Goal: Use online tool/utility: Utilize a website feature to perform a specific function

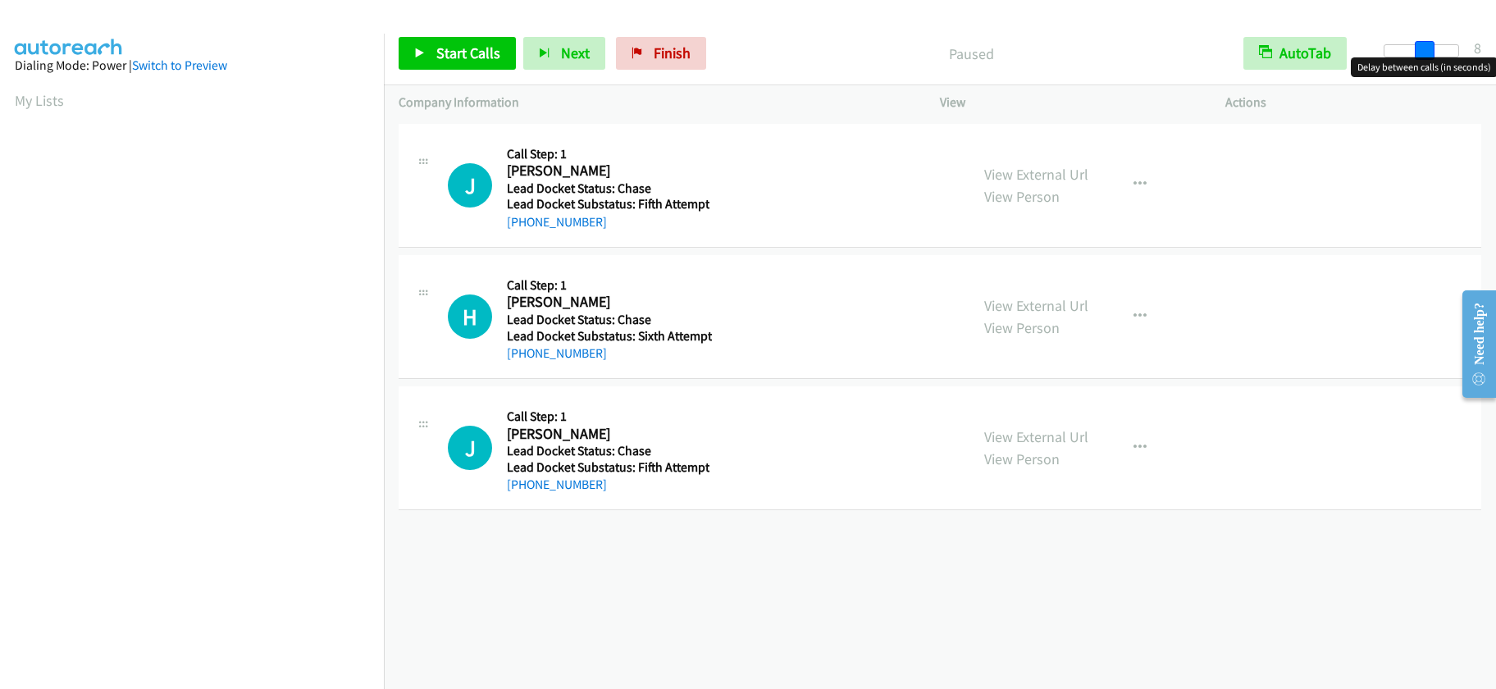
drag, startPoint x: 1381, startPoint y: 46, endPoint x: 1420, endPoint y: 58, distance: 41.3
click at [1420, 58] on body "Start Calls Pause Next Finish Paused AutoTab AutoTab 8 Company Information Info…" at bounding box center [748, 39] width 1496 height 78
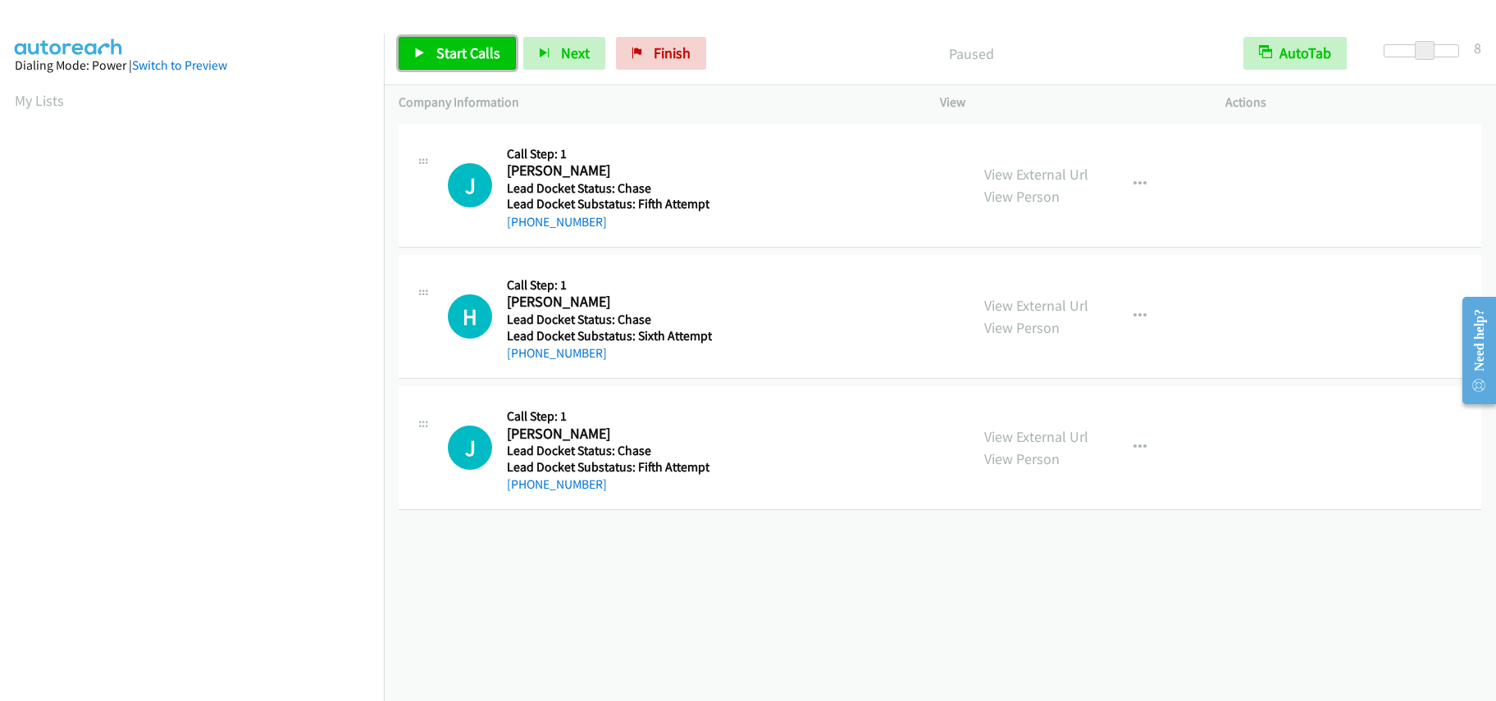
click at [454, 60] on span "Start Calls" at bounding box center [468, 52] width 64 height 19
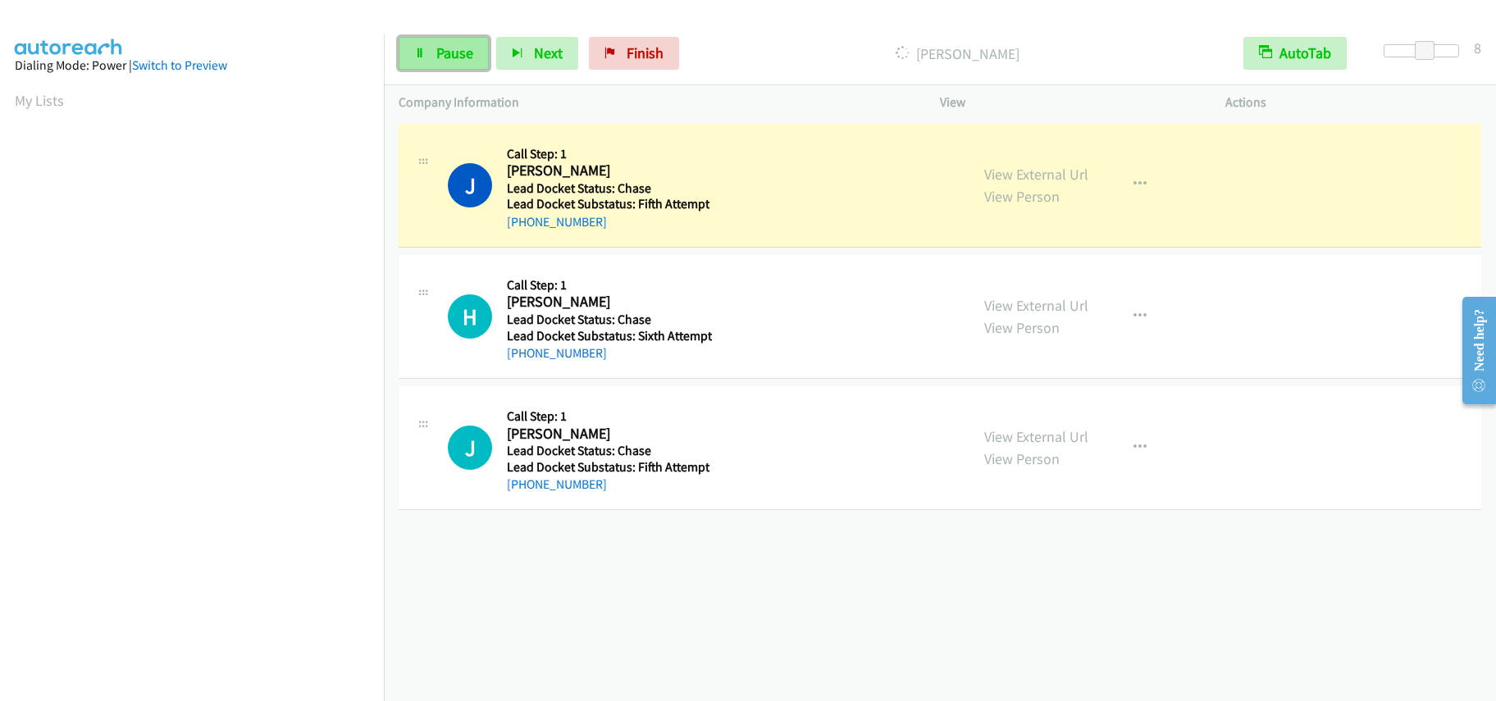
click at [440, 54] on span "Pause" at bounding box center [454, 52] width 37 height 19
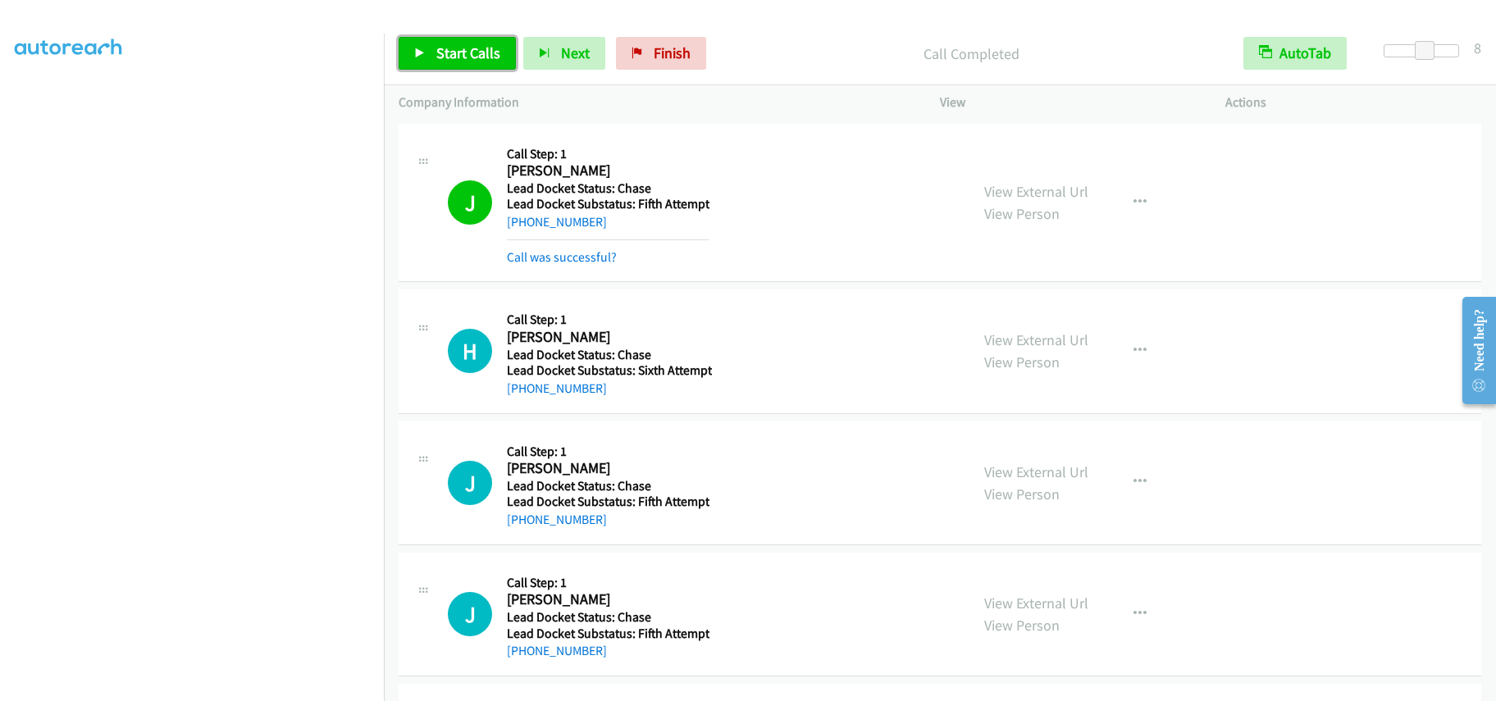
click at [478, 55] on span "Start Calls" at bounding box center [468, 52] width 64 height 19
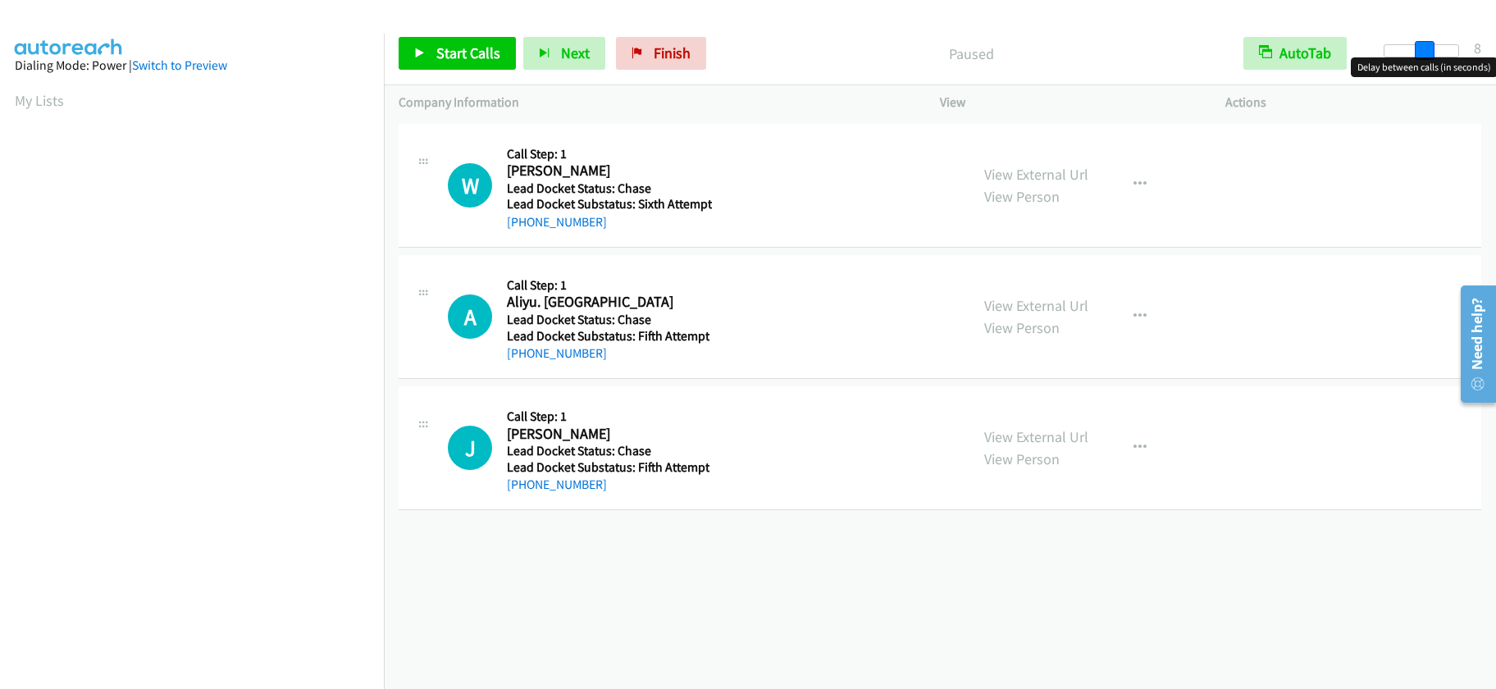
drag, startPoint x: 1379, startPoint y: 53, endPoint x: 1419, endPoint y: 58, distance: 40.6
click at [1419, 58] on body "Start Calls Pause Next Finish Paused AutoTab AutoTab 8 Company Information Info…" at bounding box center [748, 39] width 1496 height 78
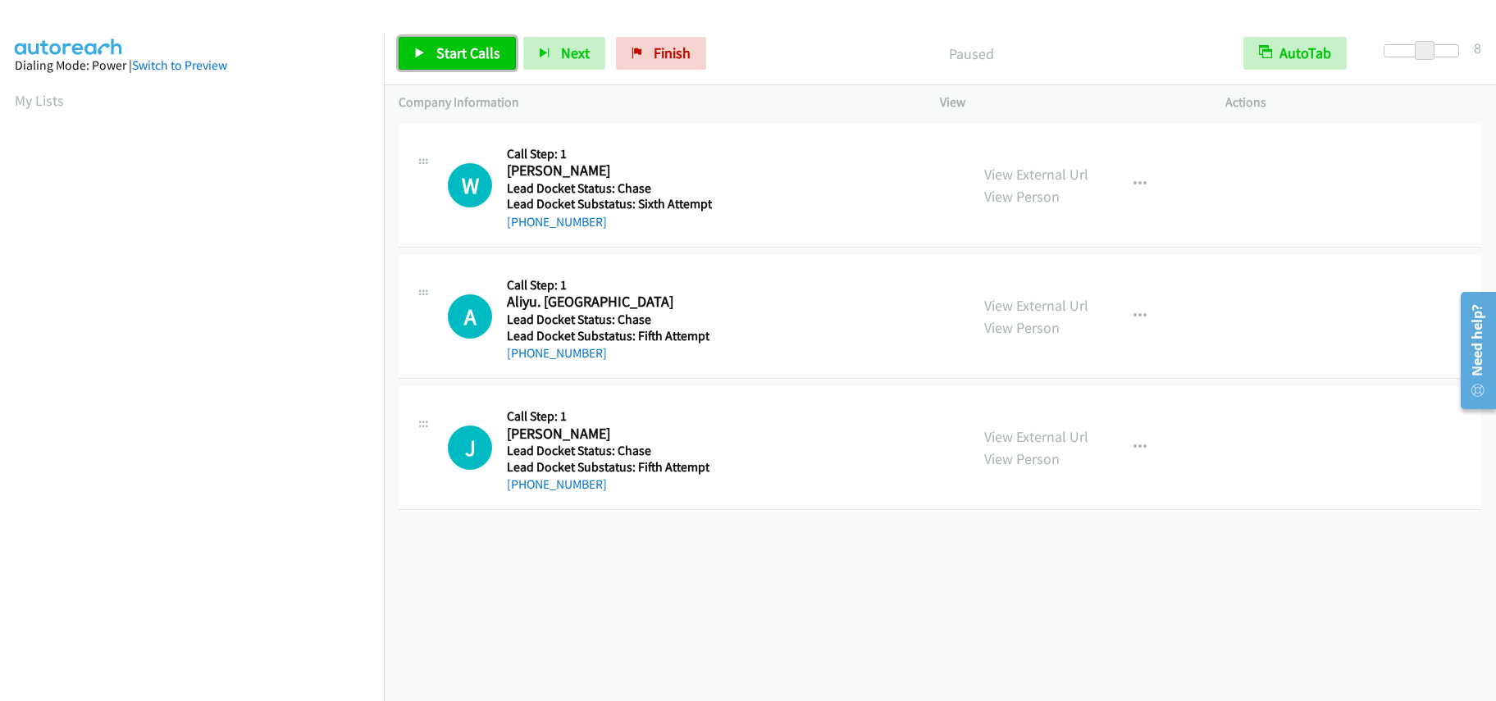
click at [457, 53] on span "Start Calls" at bounding box center [468, 52] width 64 height 19
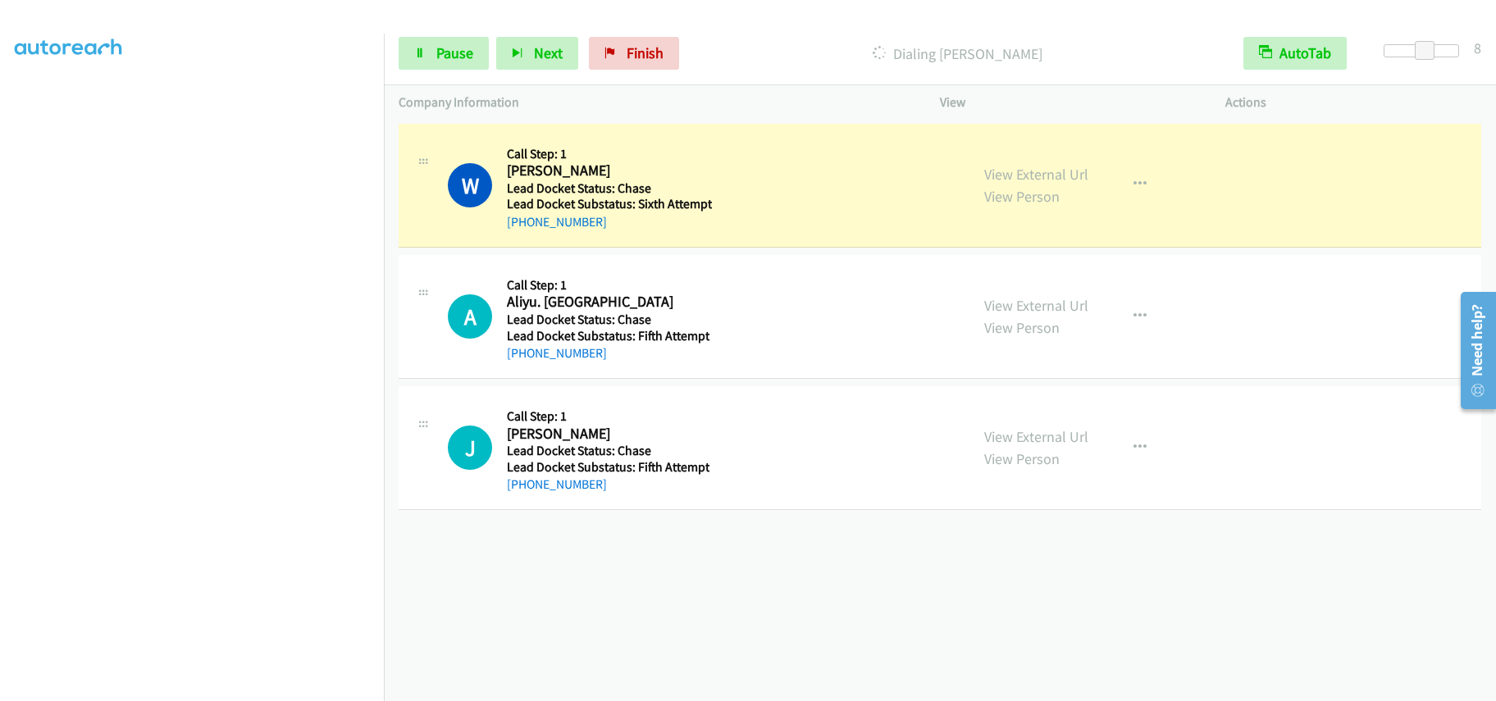
scroll to position [218, 0]
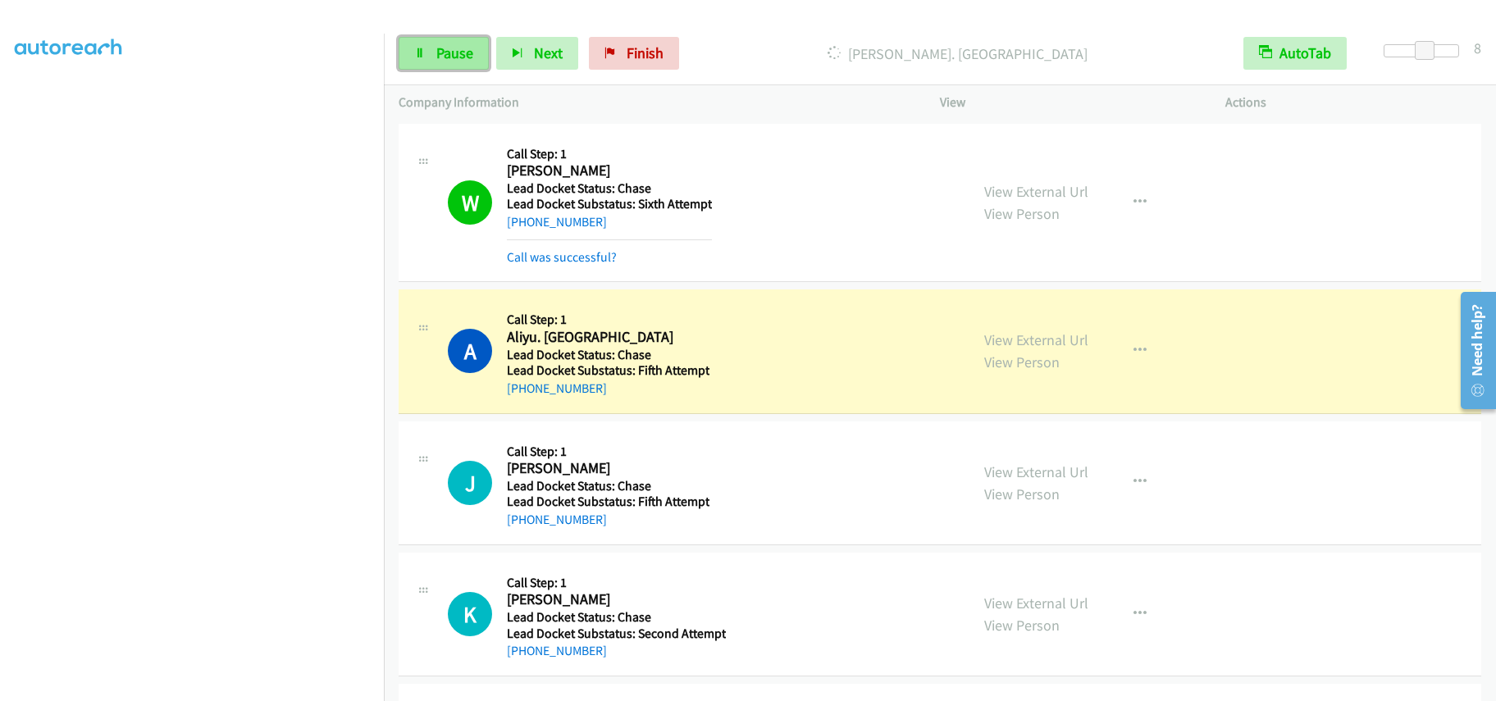
click at [432, 53] on link "Pause" at bounding box center [444, 53] width 90 height 33
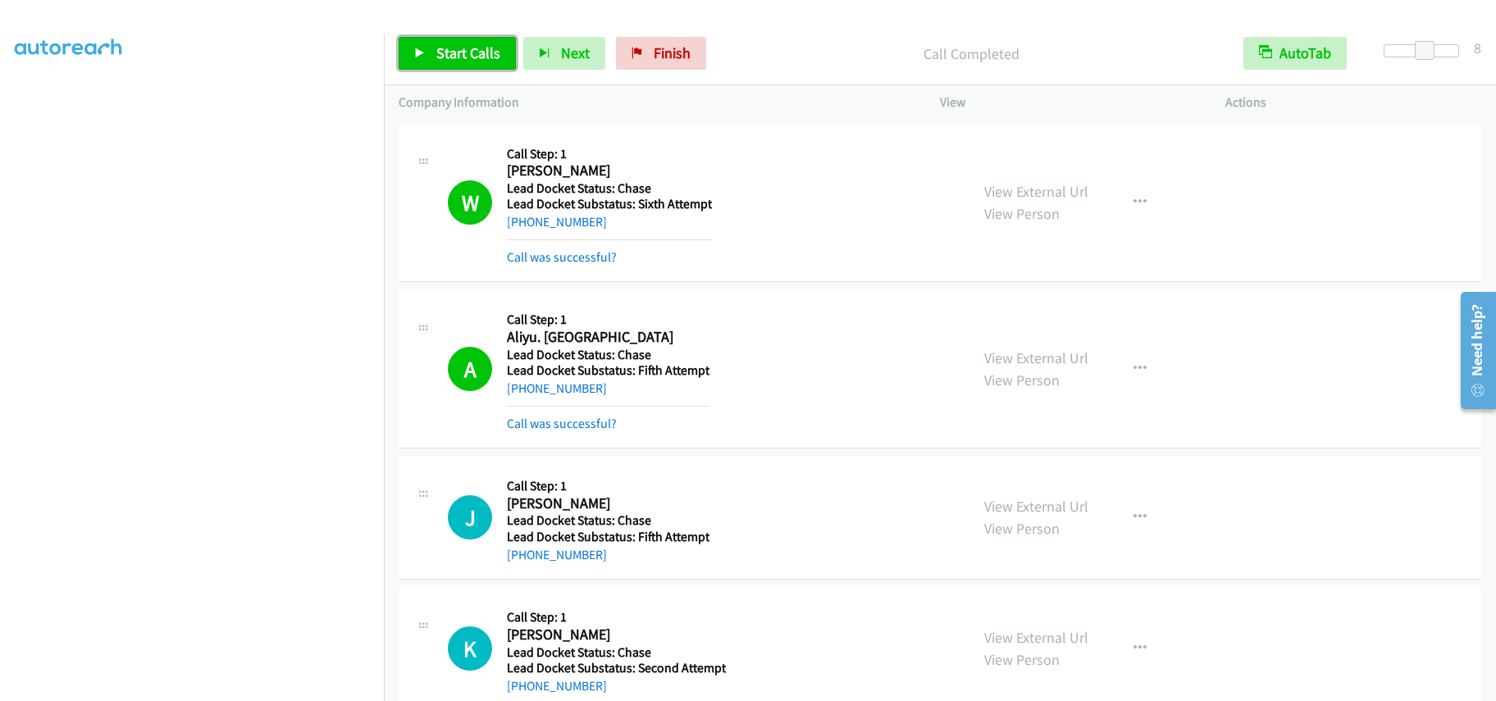
click at [474, 51] on span "Start Calls" at bounding box center [468, 52] width 64 height 19
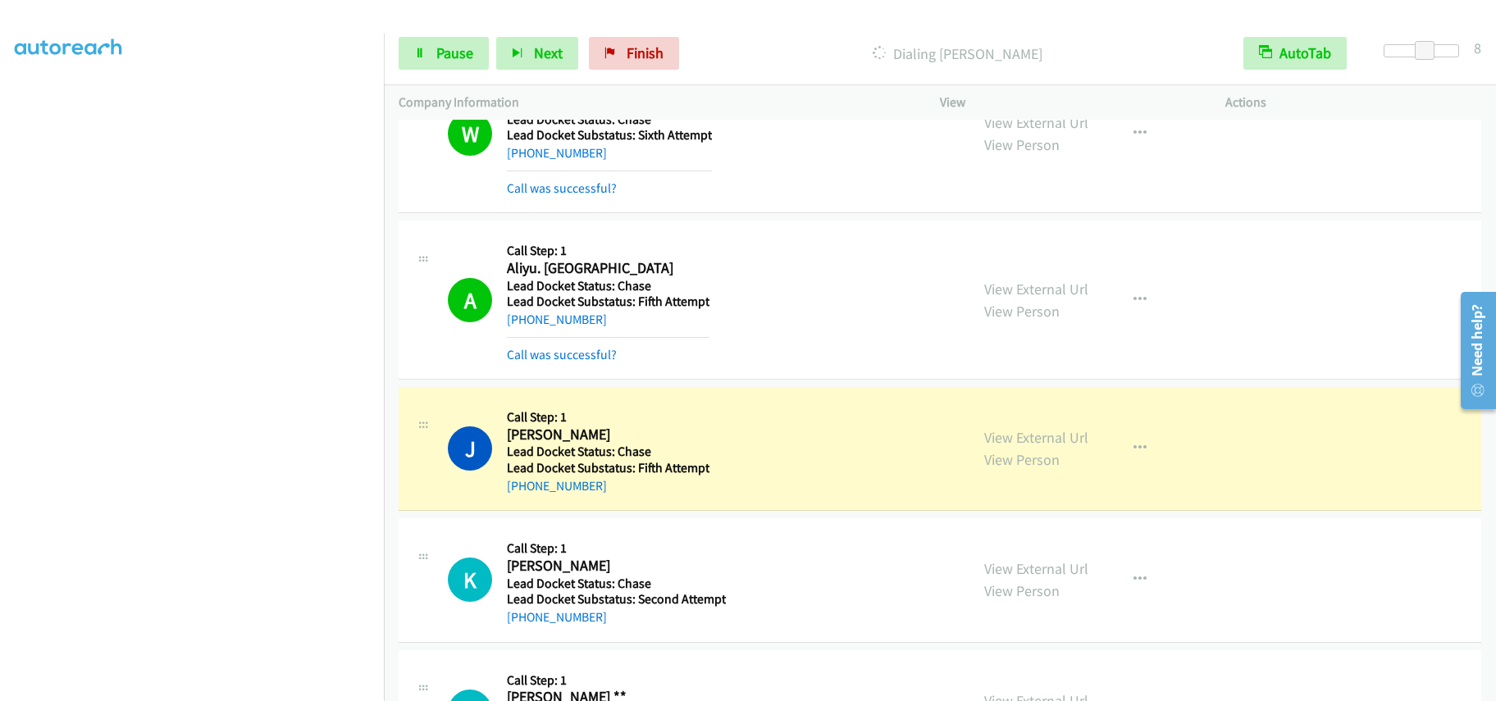
scroll to position [51, 0]
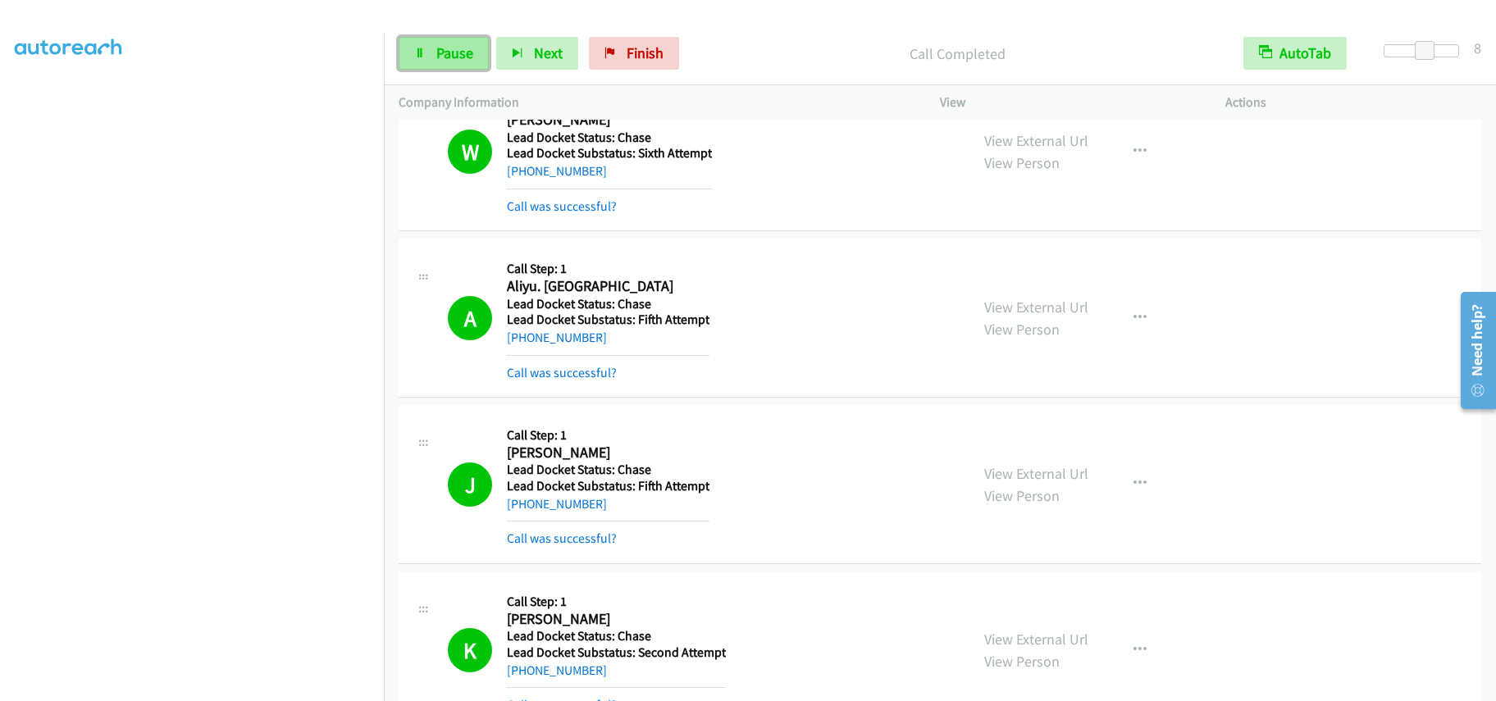
click at [448, 48] on span "Pause" at bounding box center [454, 52] width 37 height 19
click at [429, 49] on link "Start Calls" at bounding box center [457, 53] width 117 height 33
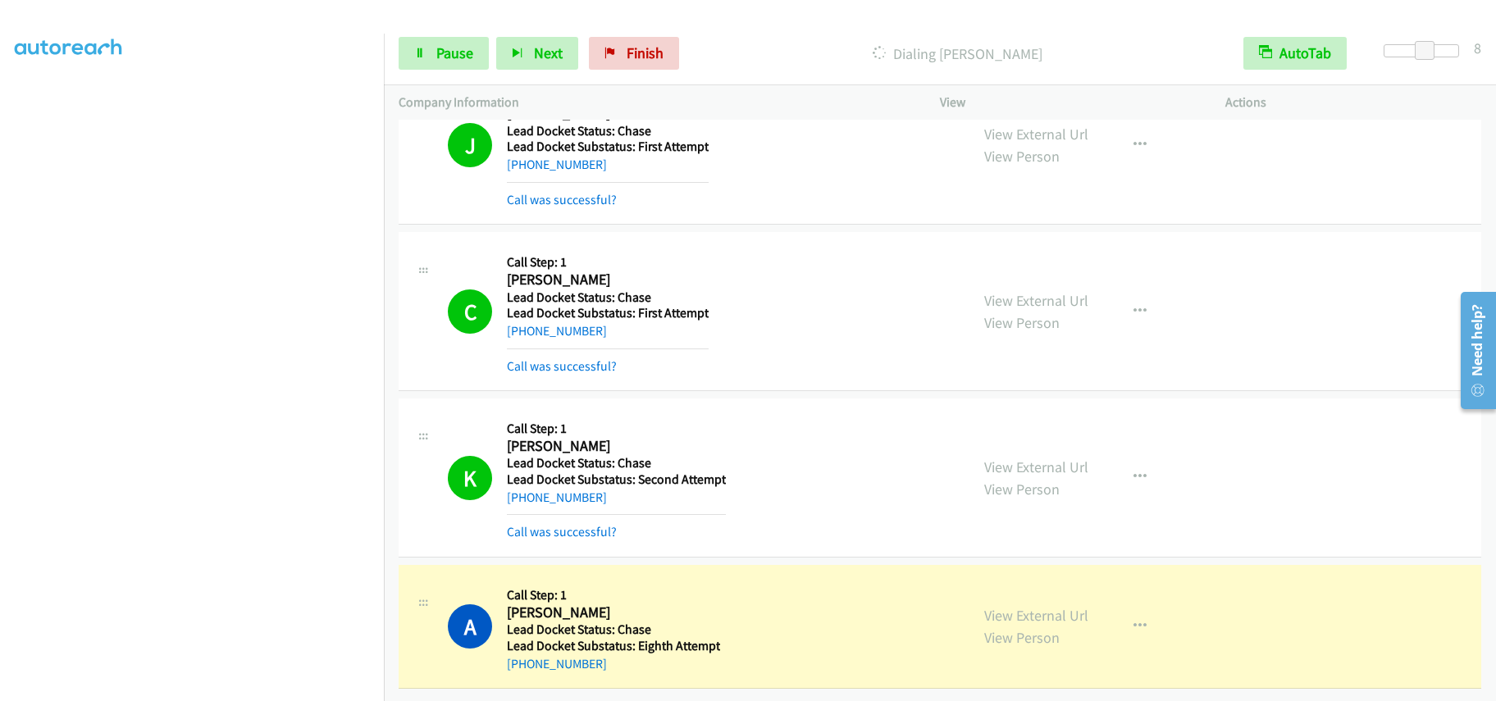
scroll to position [902, 0]
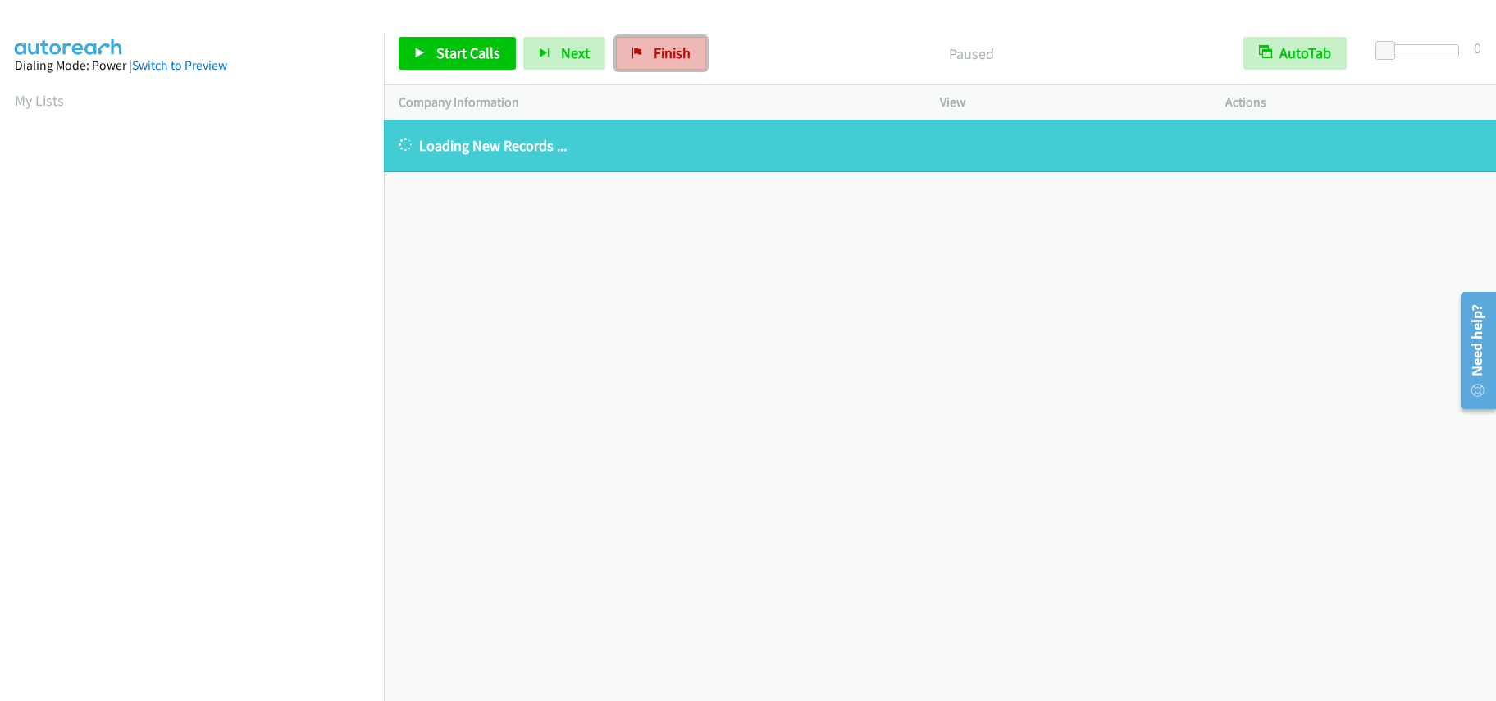
click at [678, 57] on span "Finish" at bounding box center [672, 52] width 37 height 19
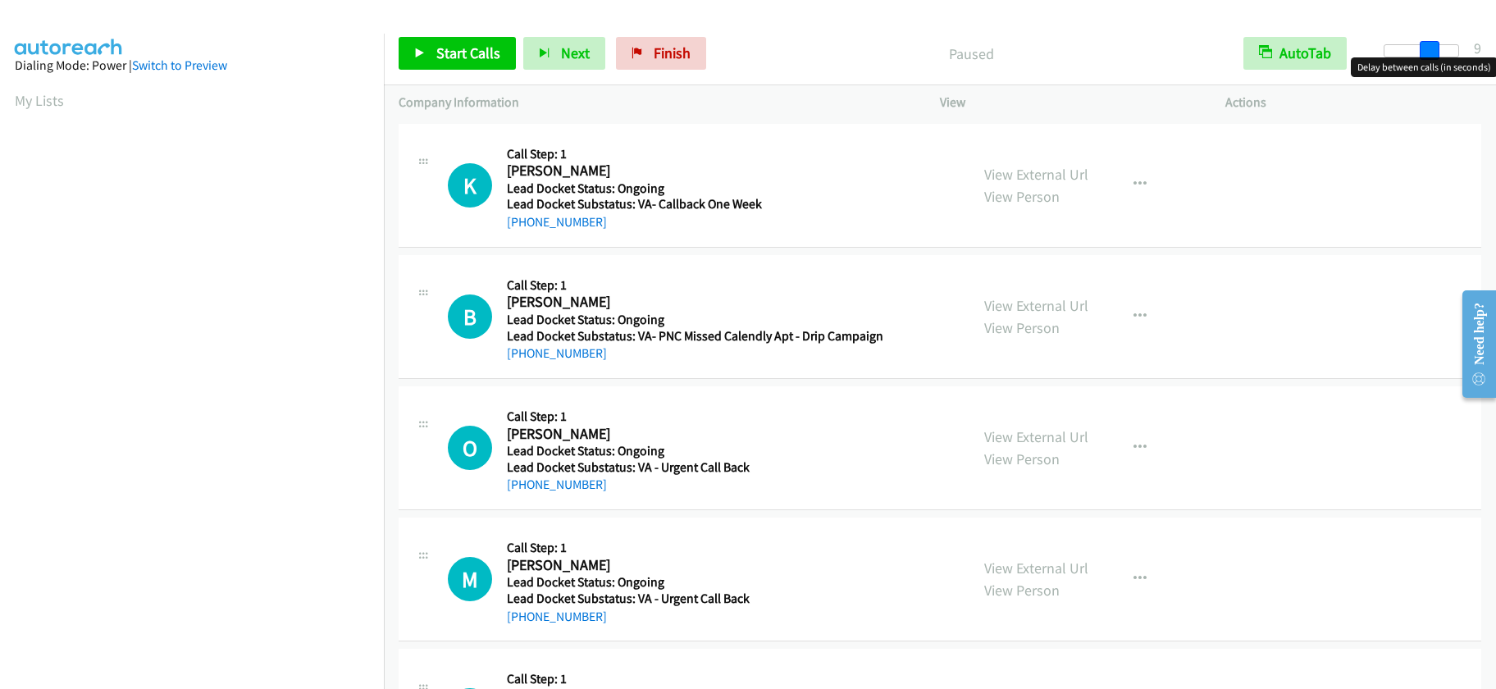
drag, startPoint x: 1385, startPoint y: 48, endPoint x: 1428, endPoint y: 49, distance: 43.5
click at [1428, 49] on span at bounding box center [1430, 51] width 20 height 20
click at [1423, 51] on span at bounding box center [1425, 51] width 20 height 20
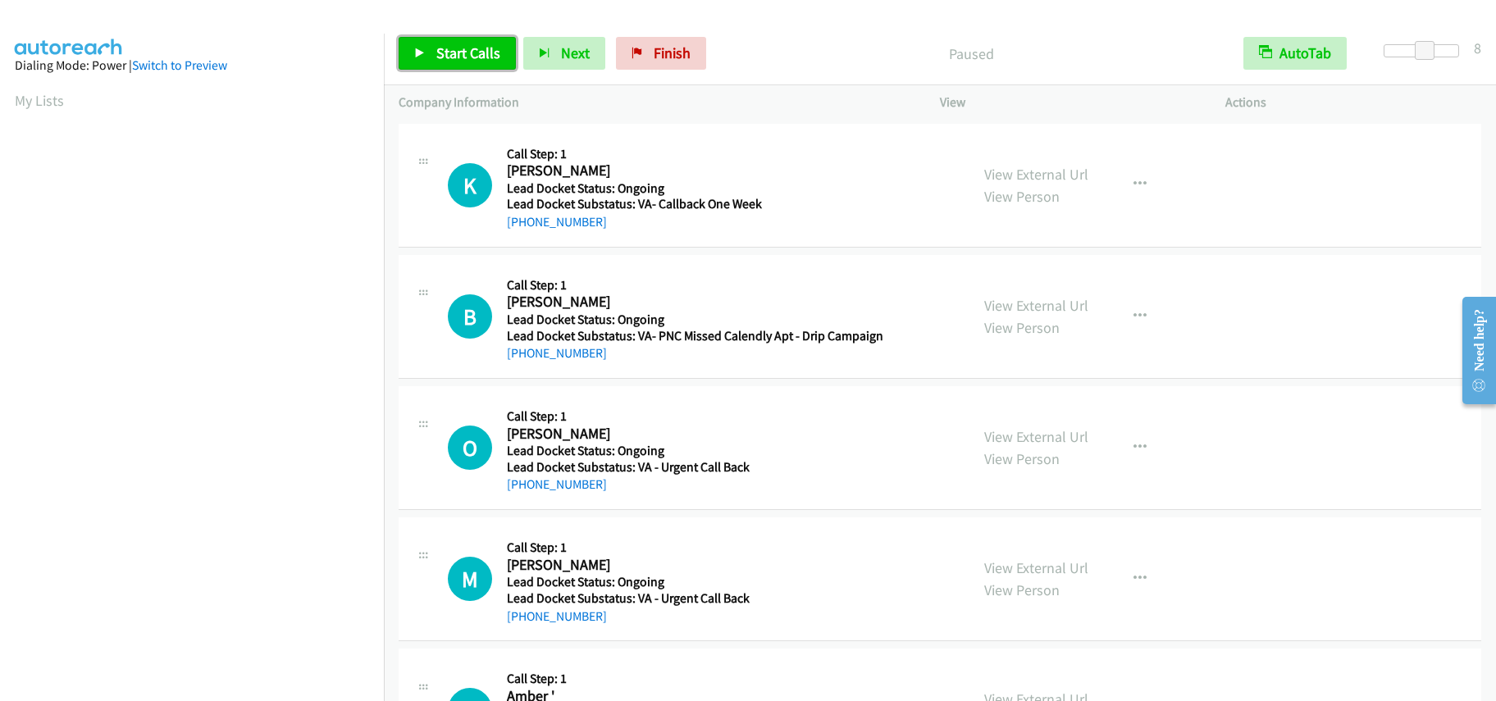
click at [462, 51] on span "Start Calls" at bounding box center [468, 52] width 64 height 19
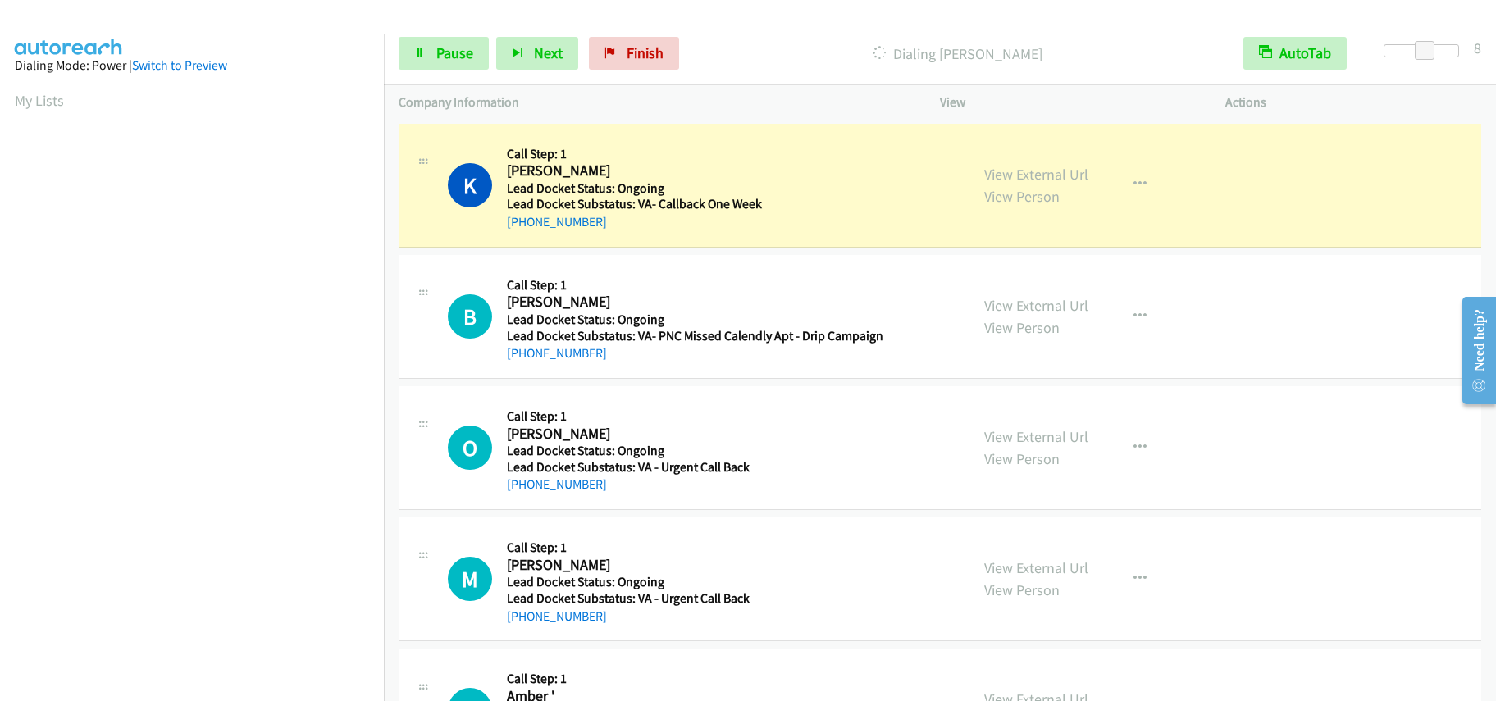
scroll to position [218, 0]
